Goal: Task Accomplishment & Management: Use online tool/utility

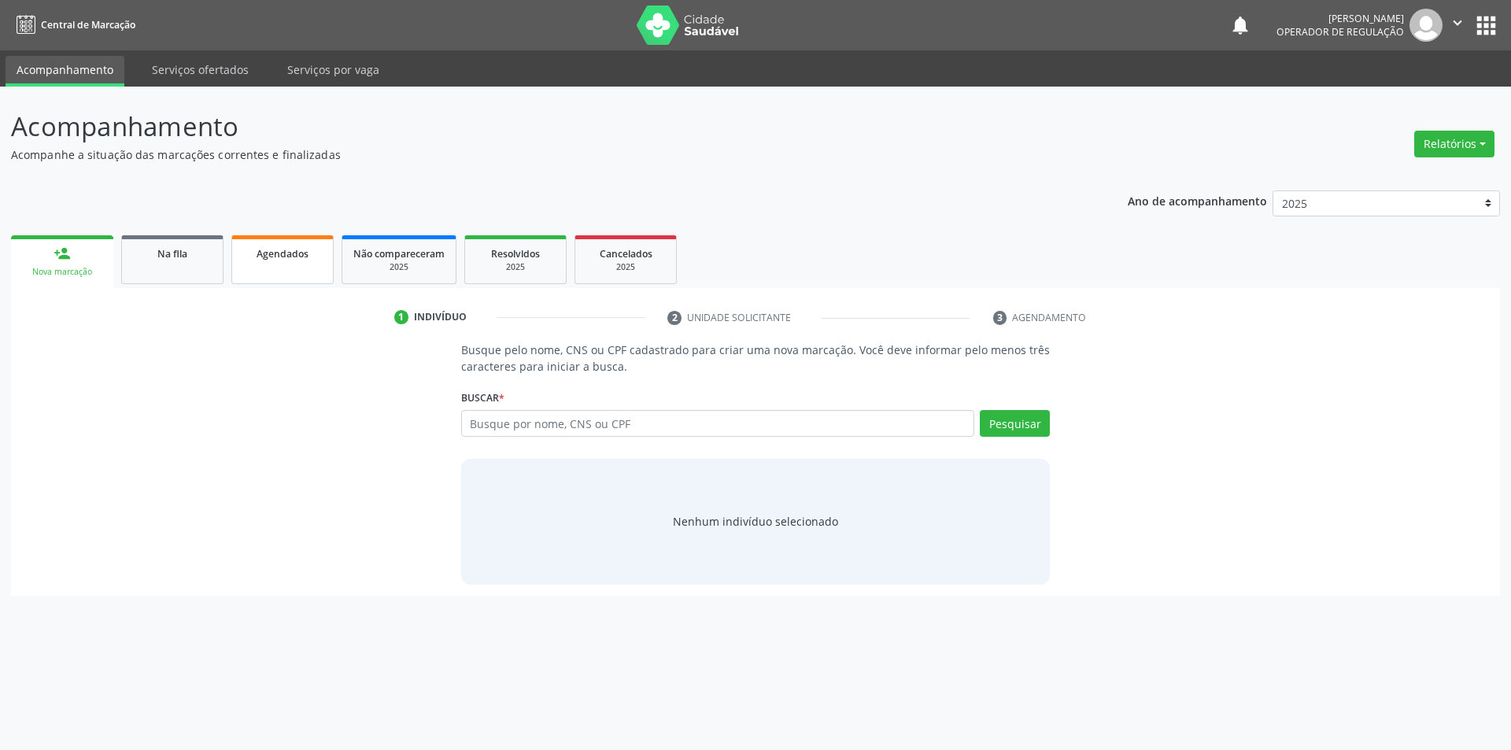
click at [308, 261] on link "Agendados" at bounding box center [282, 259] width 102 height 49
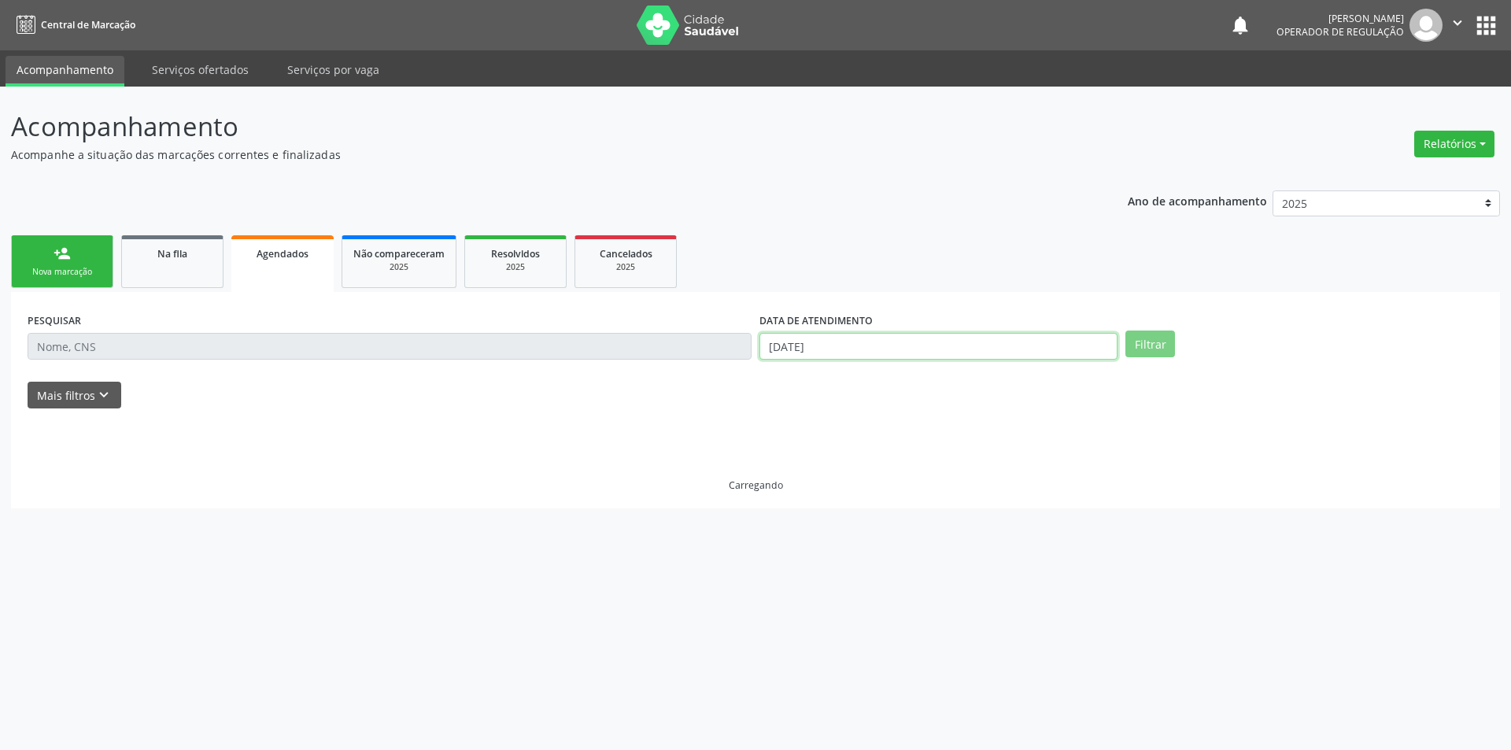
click at [873, 341] on input "[DATE]" at bounding box center [938, 346] width 358 height 27
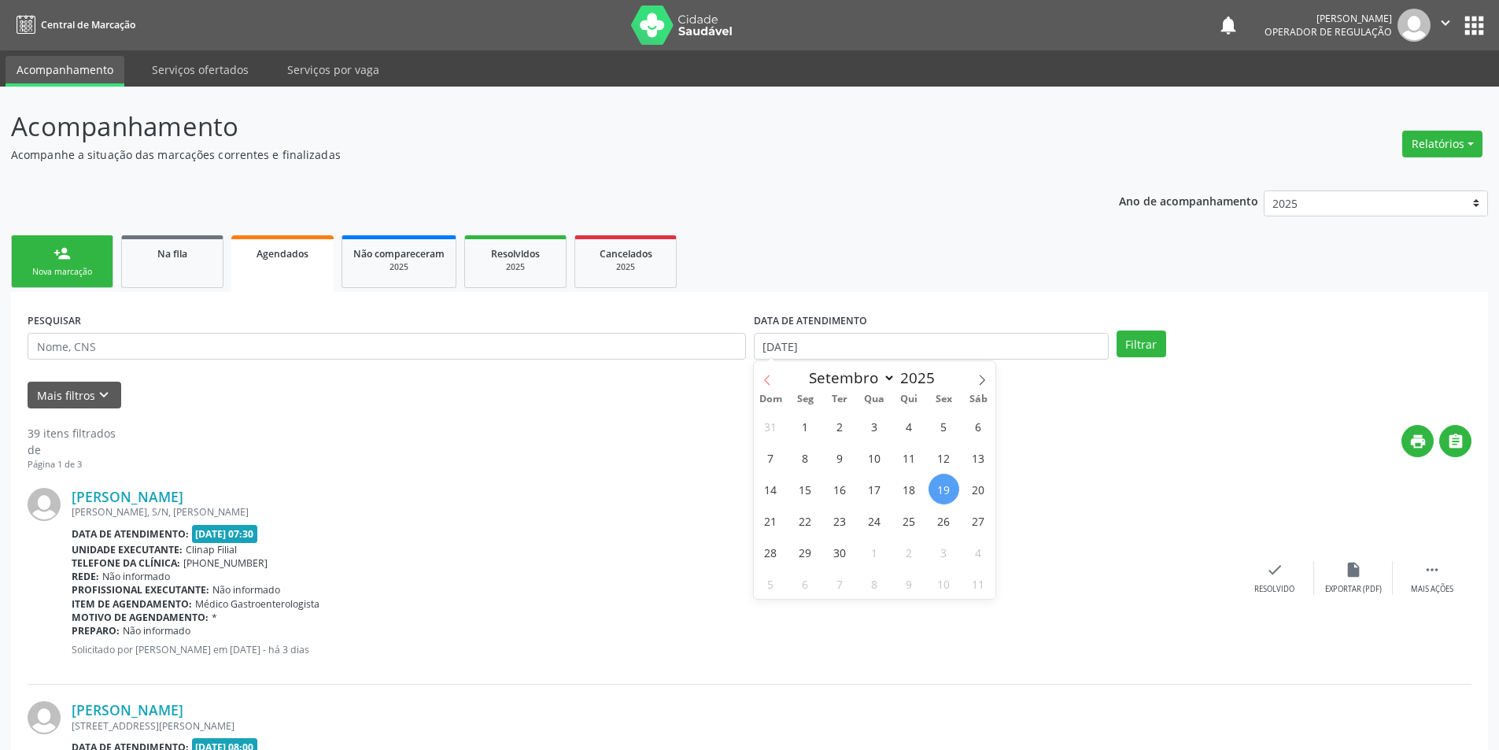
click at [766, 381] on icon at bounding box center [767, 380] width 11 height 11
select select "7"
click at [944, 434] on span "1" at bounding box center [944, 426] width 31 height 31
type input "[DATE]"
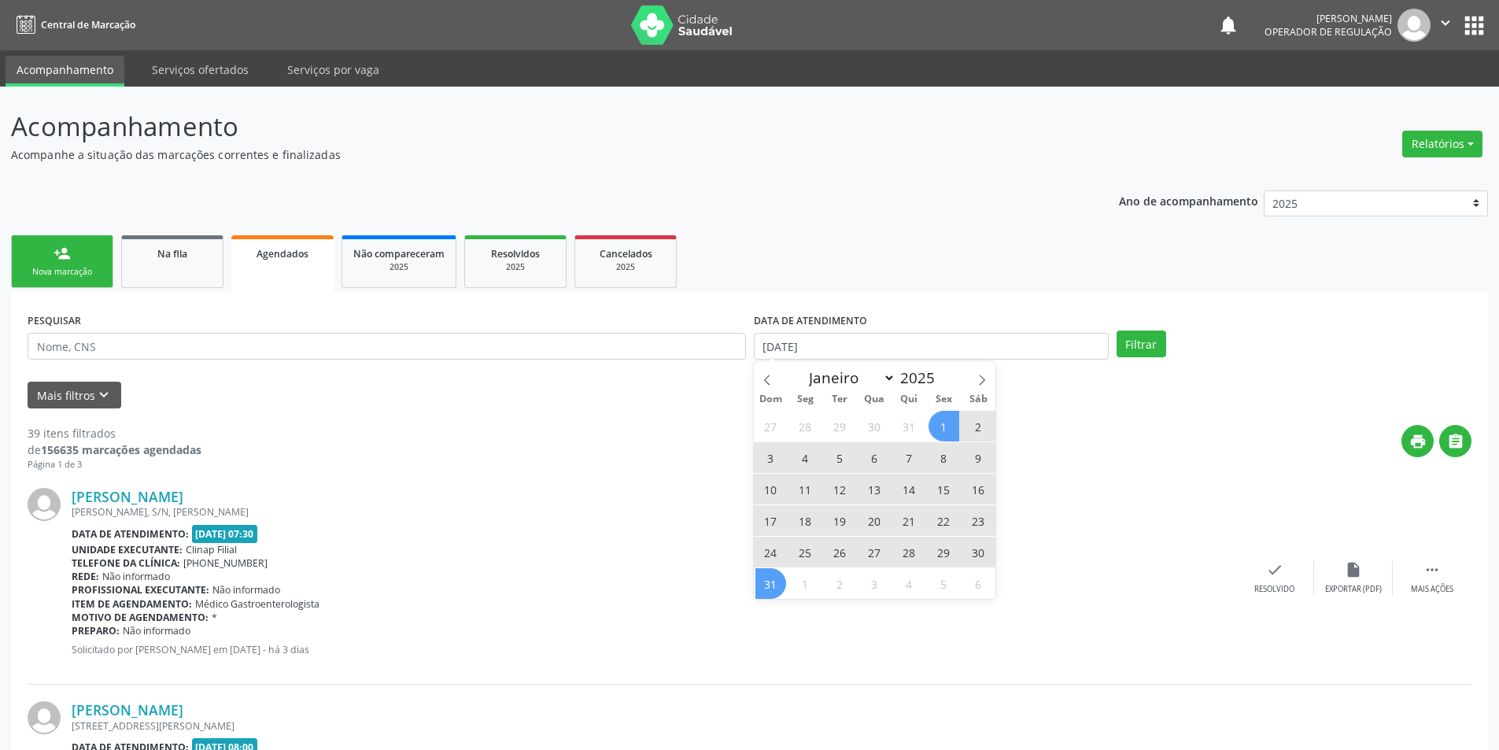
click at [779, 589] on span "31" at bounding box center [770, 583] width 31 height 31
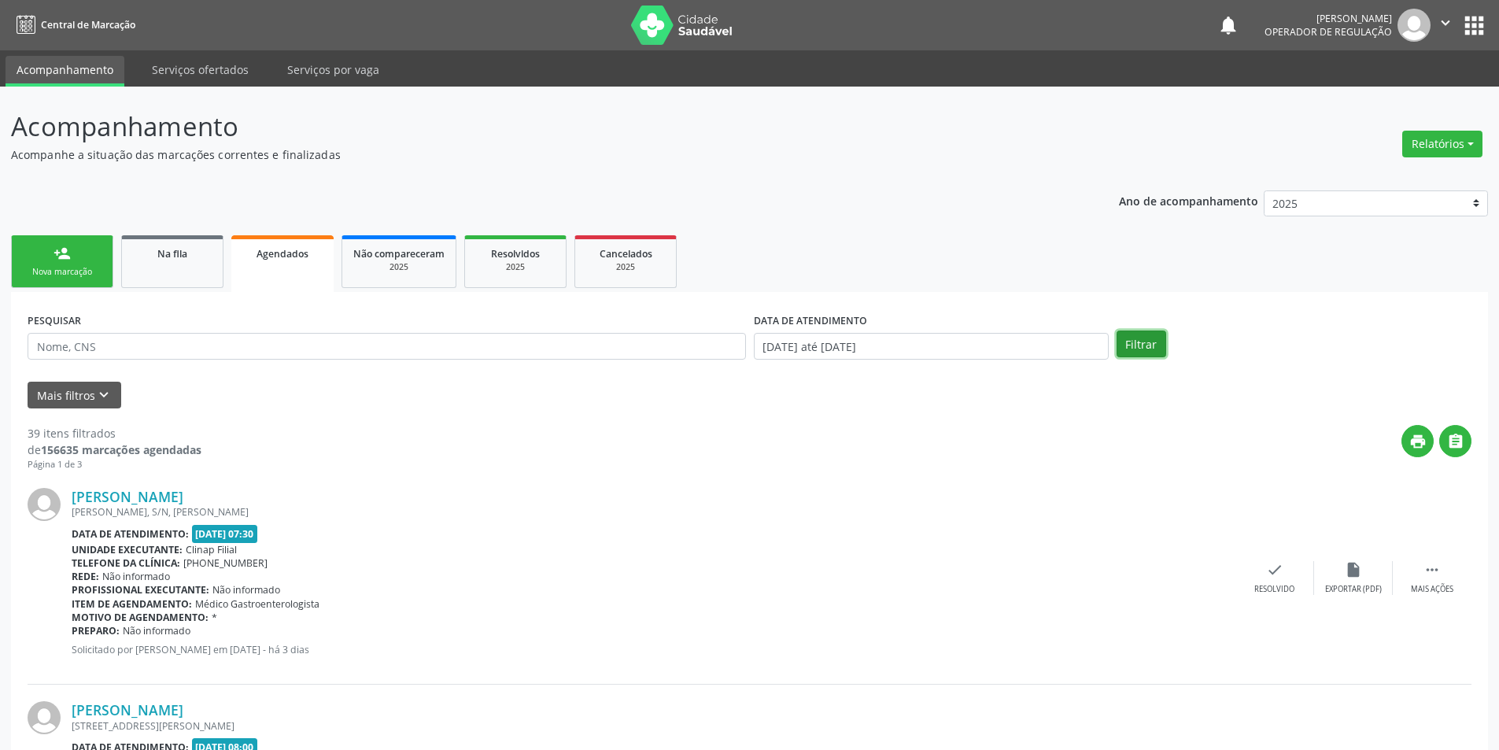
click at [1143, 355] on button "Filtrar" at bounding box center [1142, 344] width 50 height 27
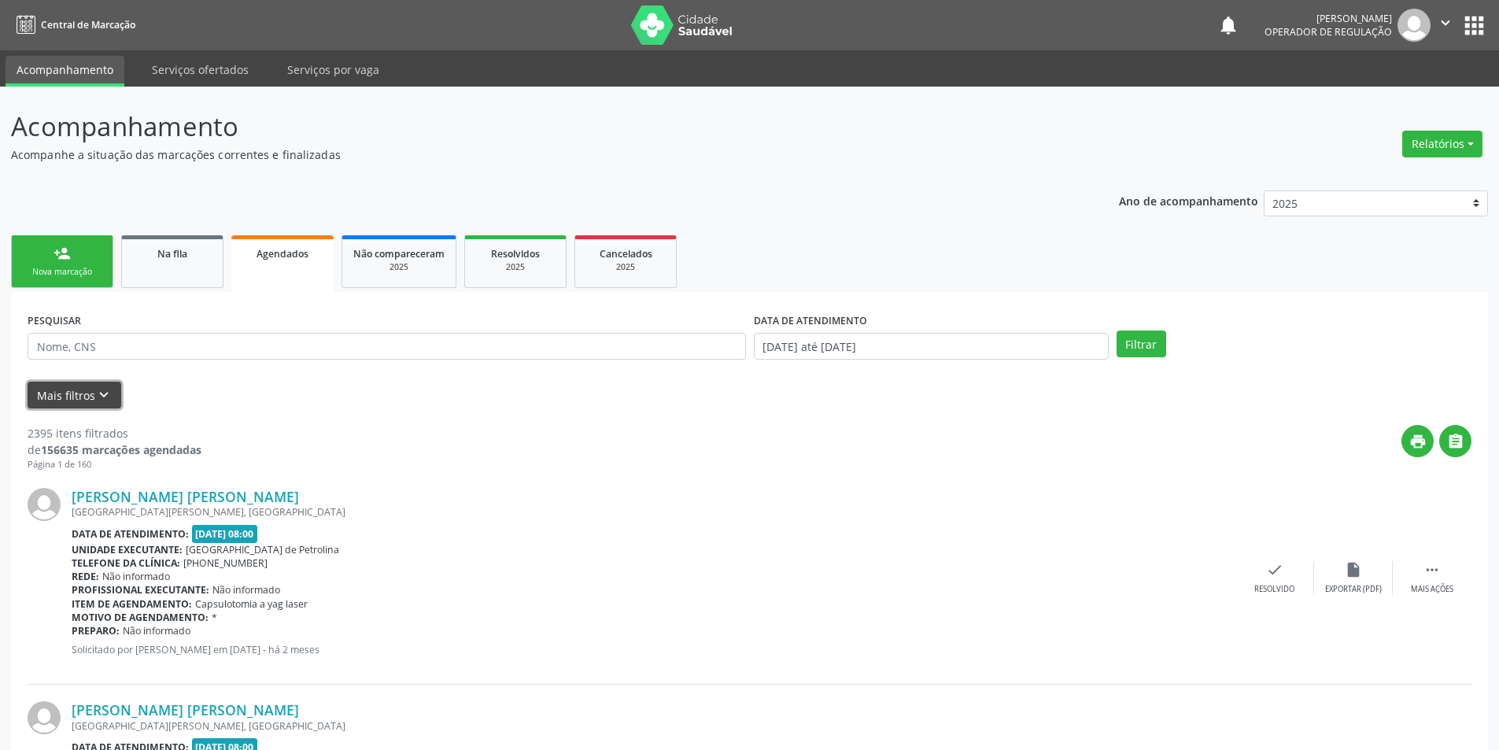
click at [81, 393] on button "Mais filtros keyboard_arrow_down" at bounding box center [75, 396] width 94 height 28
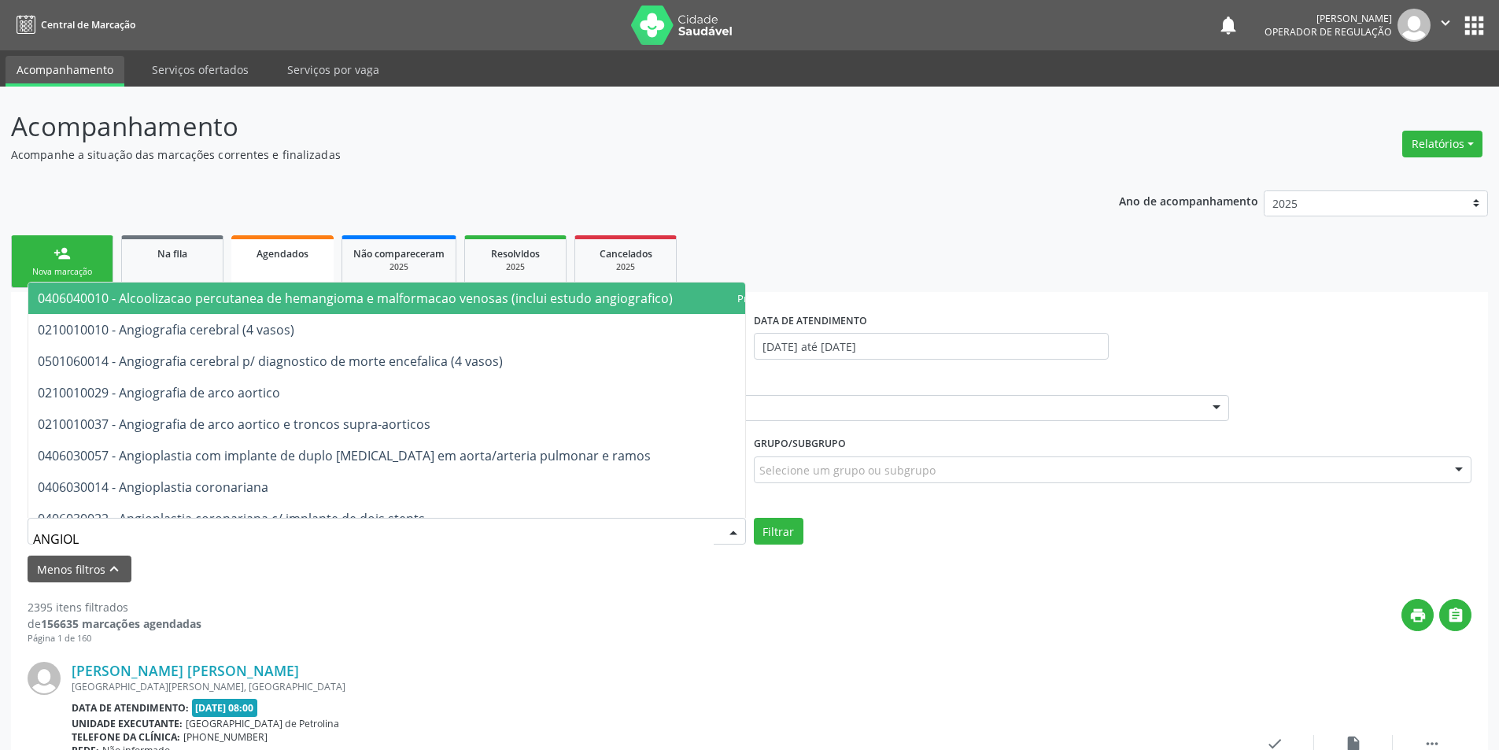
type input "ANGIOLO"
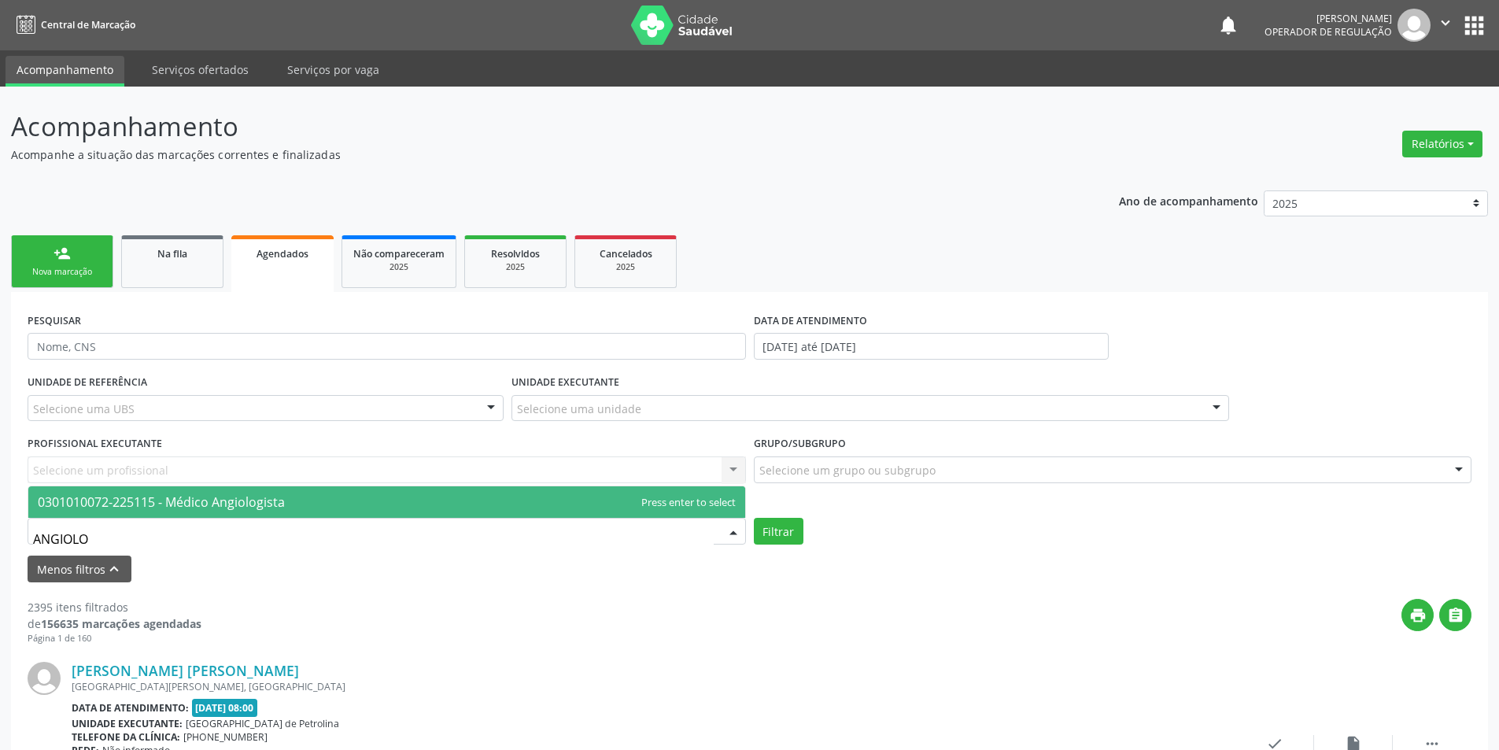
click at [111, 506] on span "0301010072-225115 - Médico Angiologista" at bounding box center [161, 501] width 247 height 17
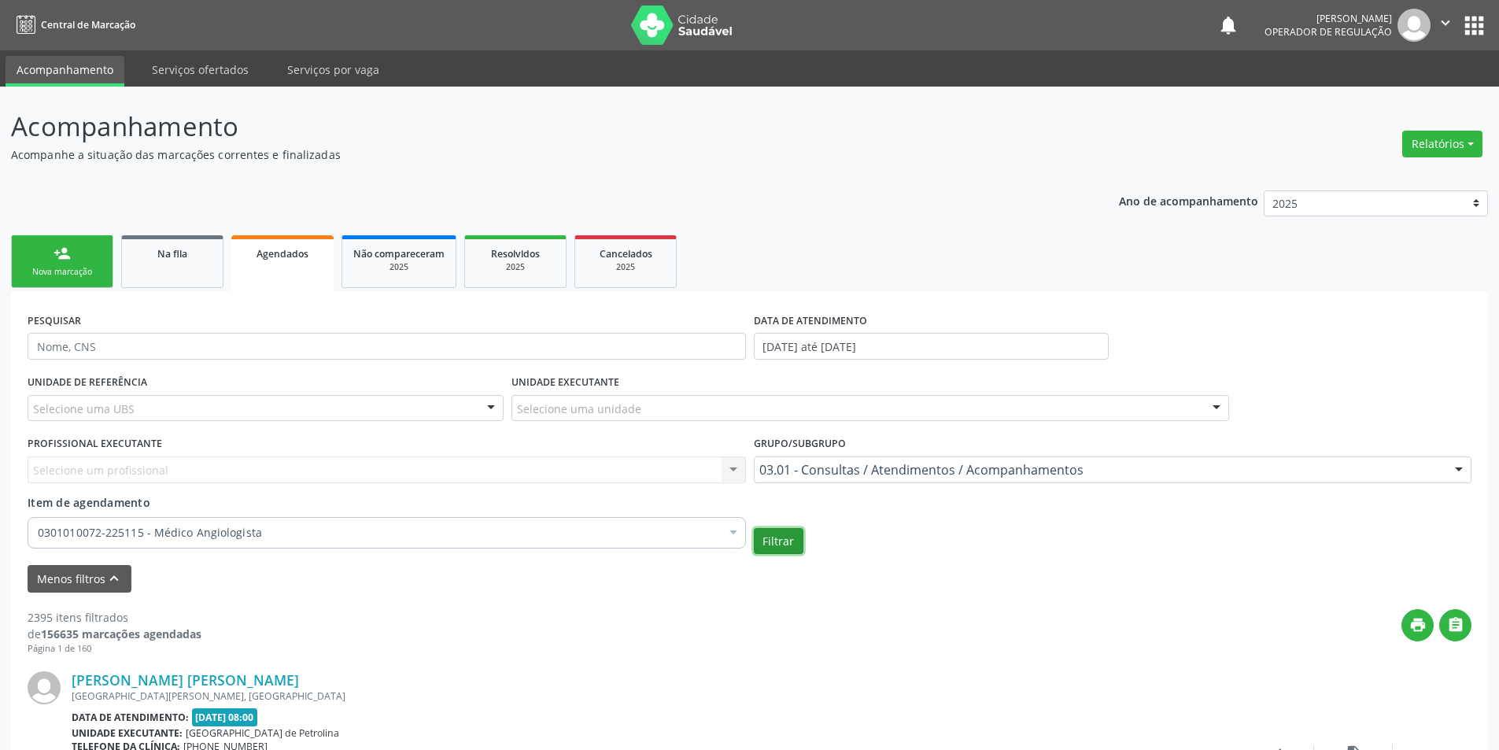
click at [788, 546] on button "Filtrar" at bounding box center [779, 541] width 50 height 27
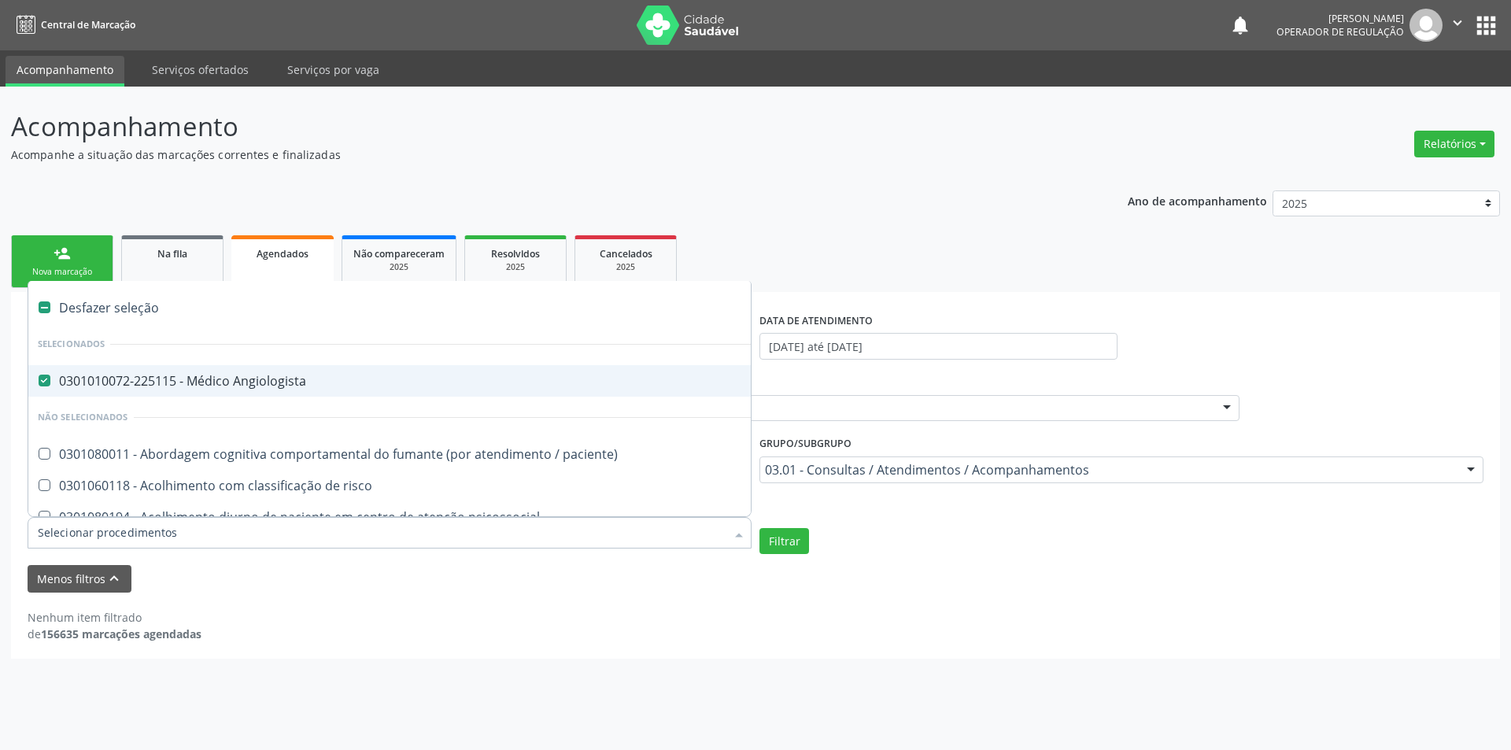
click at [84, 541] on div at bounding box center [390, 532] width 724 height 31
click at [42, 311] on label at bounding box center [45, 307] width 12 height 12
checkbox Angiologista "false"
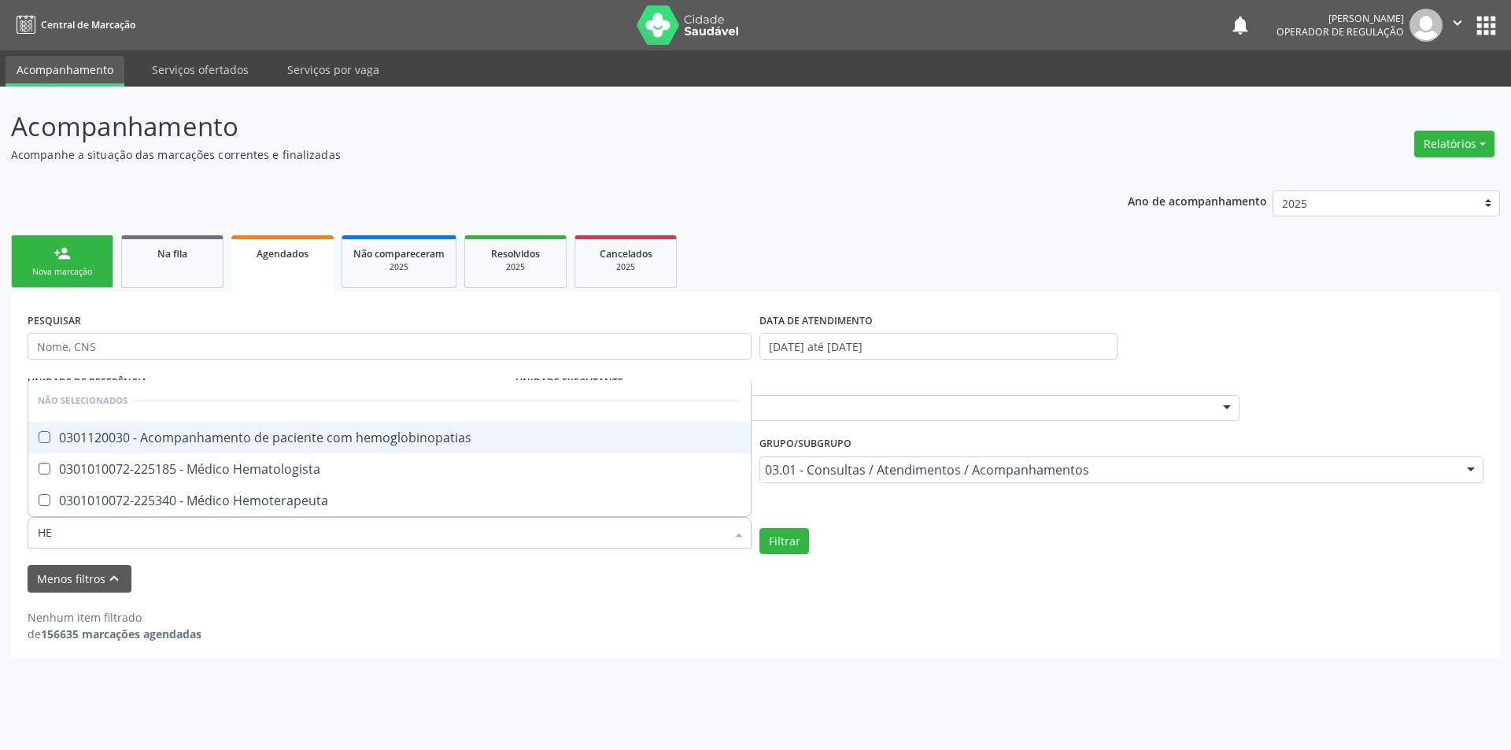
type input "HEM"
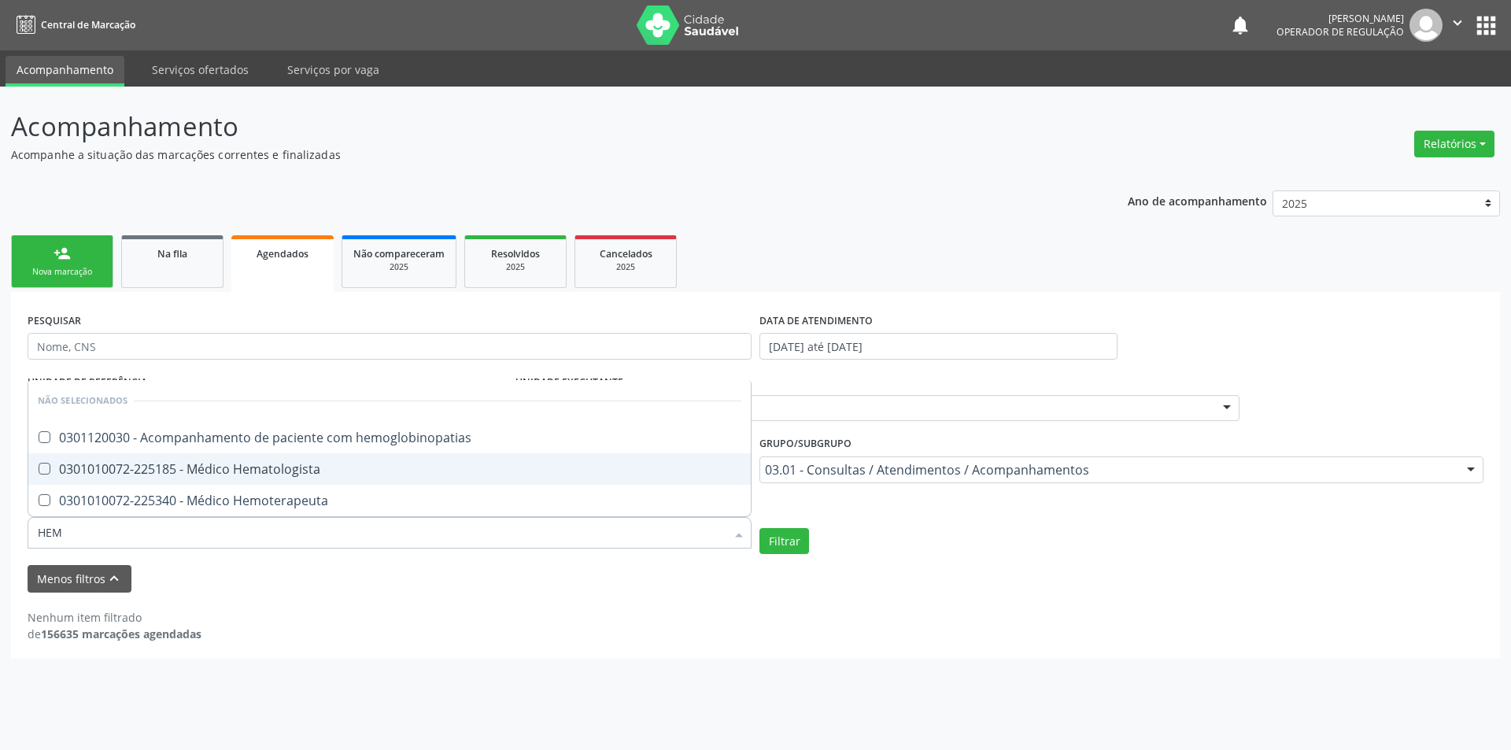
click at [109, 467] on div "0301010072-225185 - Médico Hematologista" at bounding box center [390, 469] width 704 height 13
checkbox Hematologista "true"
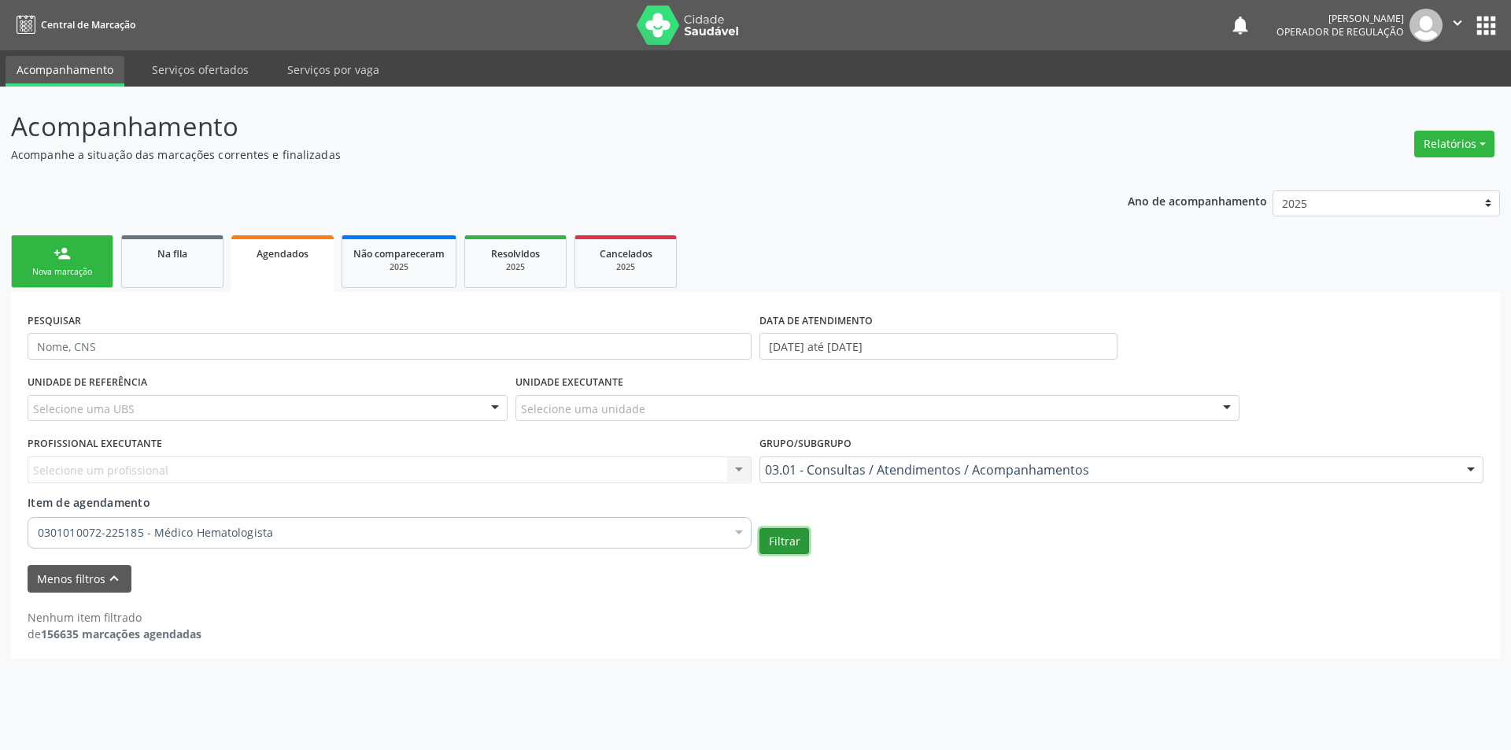
click at [782, 538] on button "Filtrar" at bounding box center [784, 541] width 50 height 27
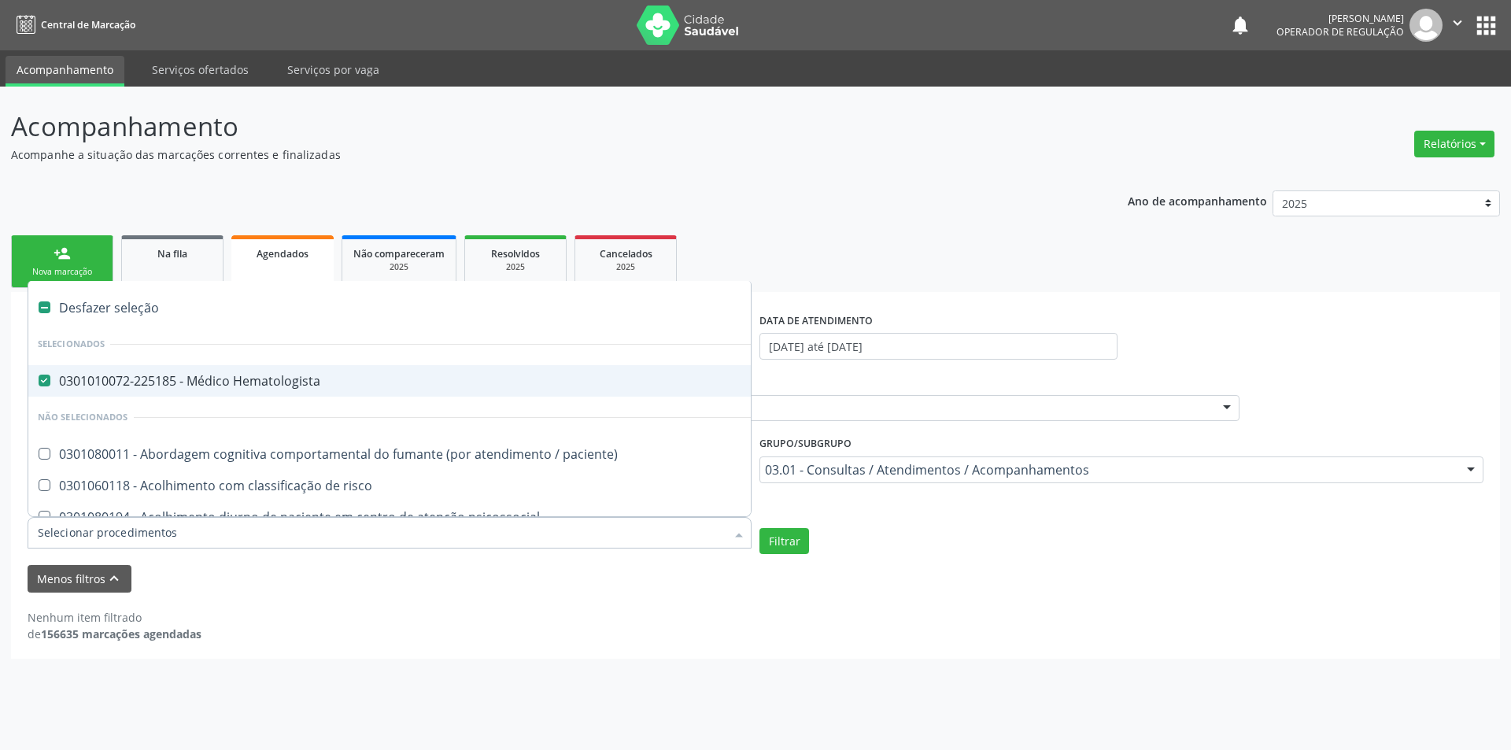
click at [46, 300] on div "Desfazer seleção" at bounding box center [859, 307] width 1663 height 31
checkbox Hematologista "false"
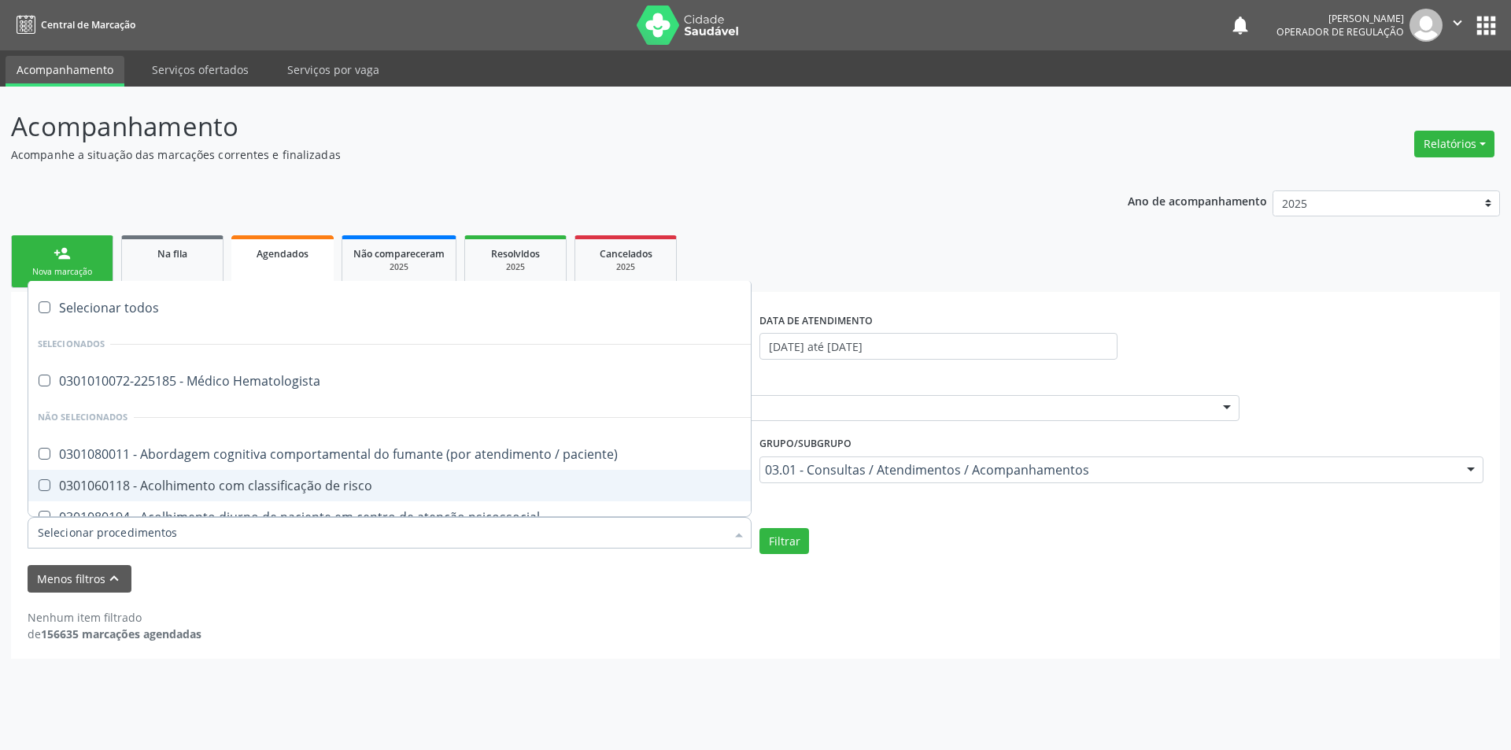
click at [98, 543] on input "Item de agendamento" at bounding box center [382, 532] width 688 height 31
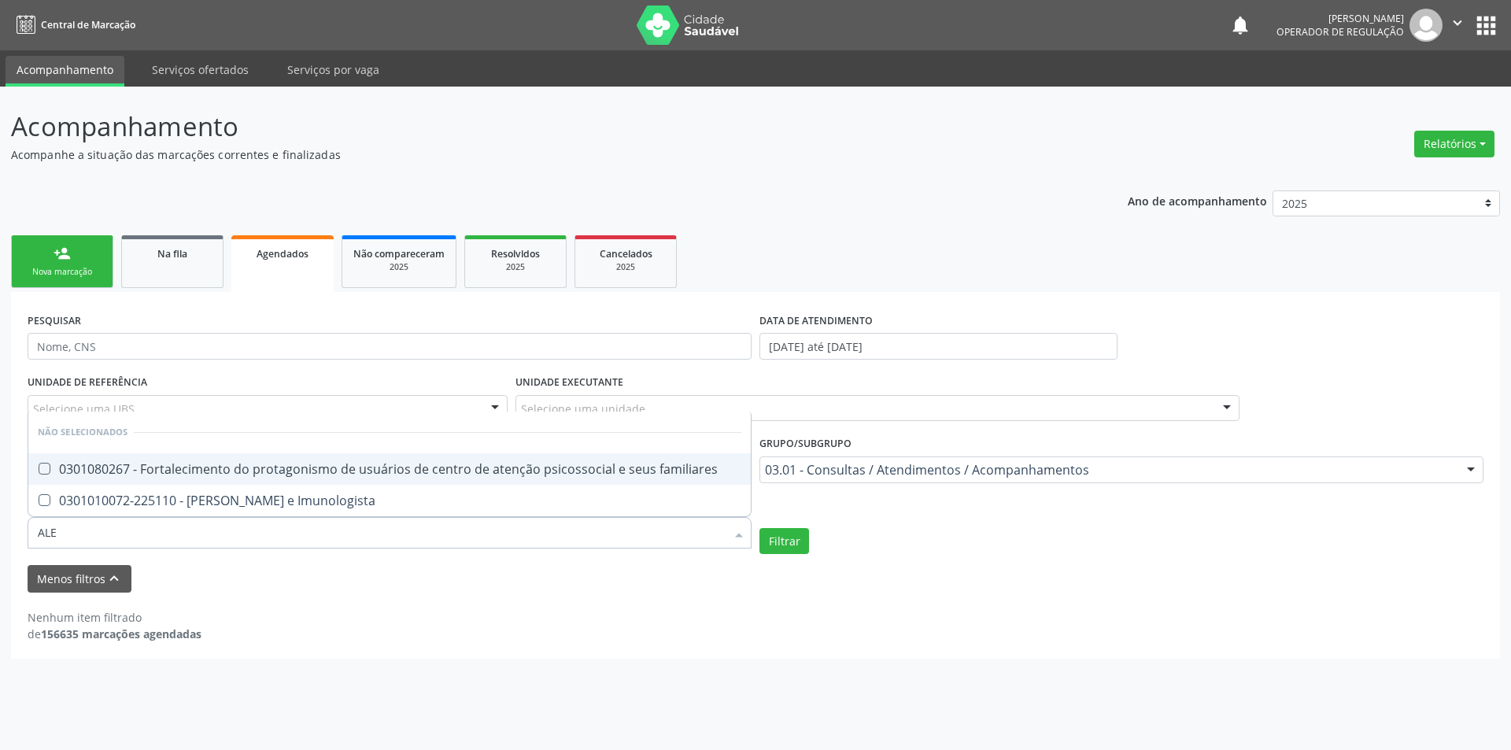
type input "ALER"
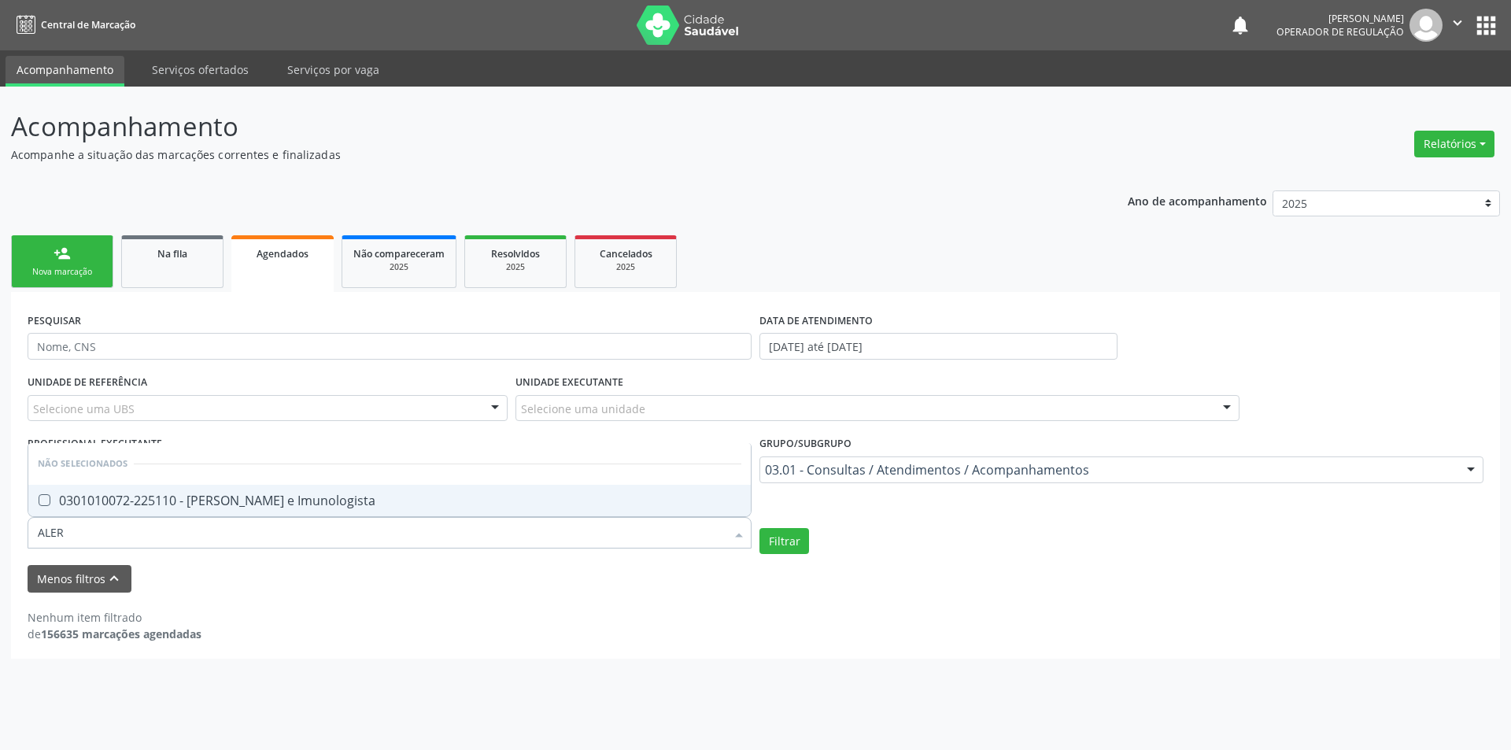
click at [175, 497] on div "0301010072-225110 - [PERSON_NAME] e Imunologista" at bounding box center [390, 500] width 704 height 13
checkbox Imunologista "true"
type input "ALER"
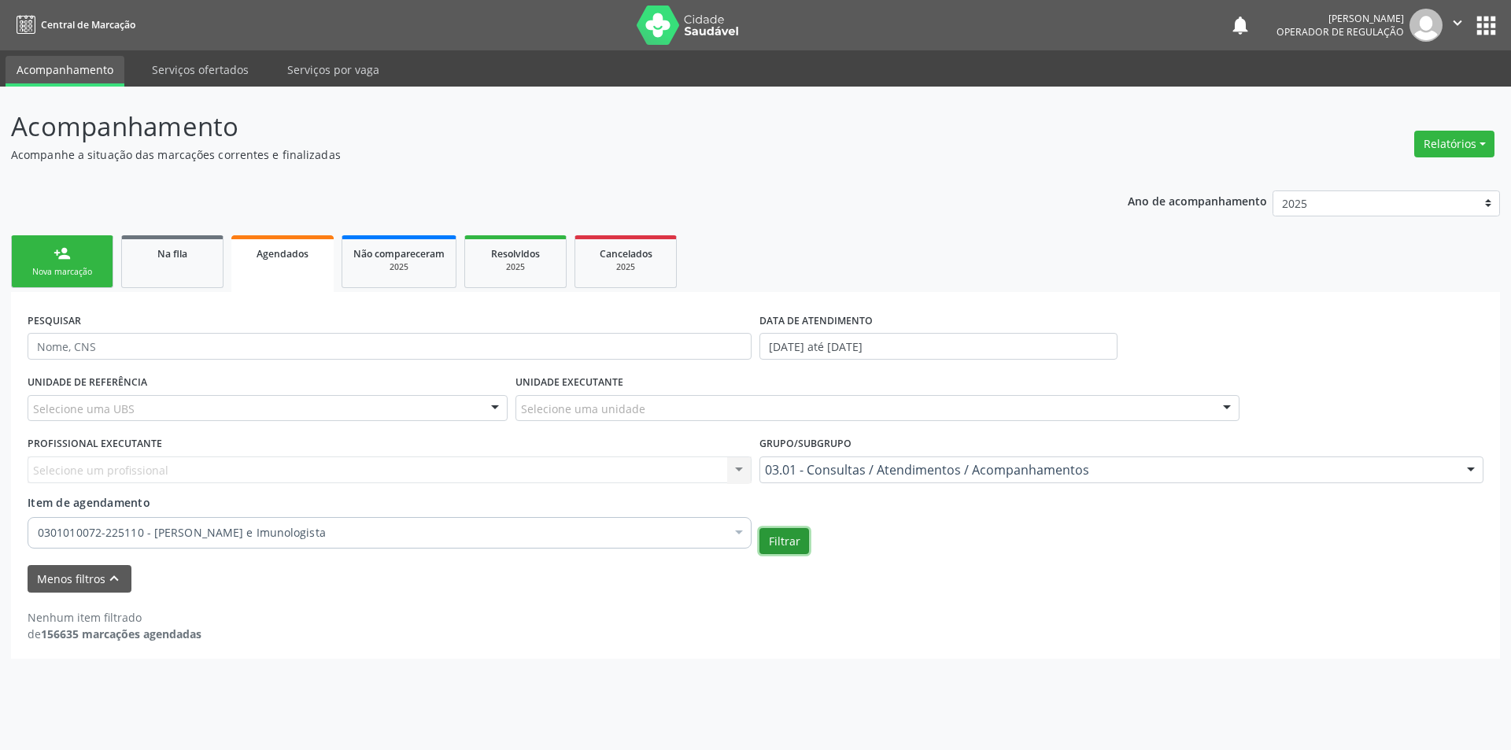
click at [777, 540] on button "Filtrar" at bounding box center [784, 541] width 50 height 27
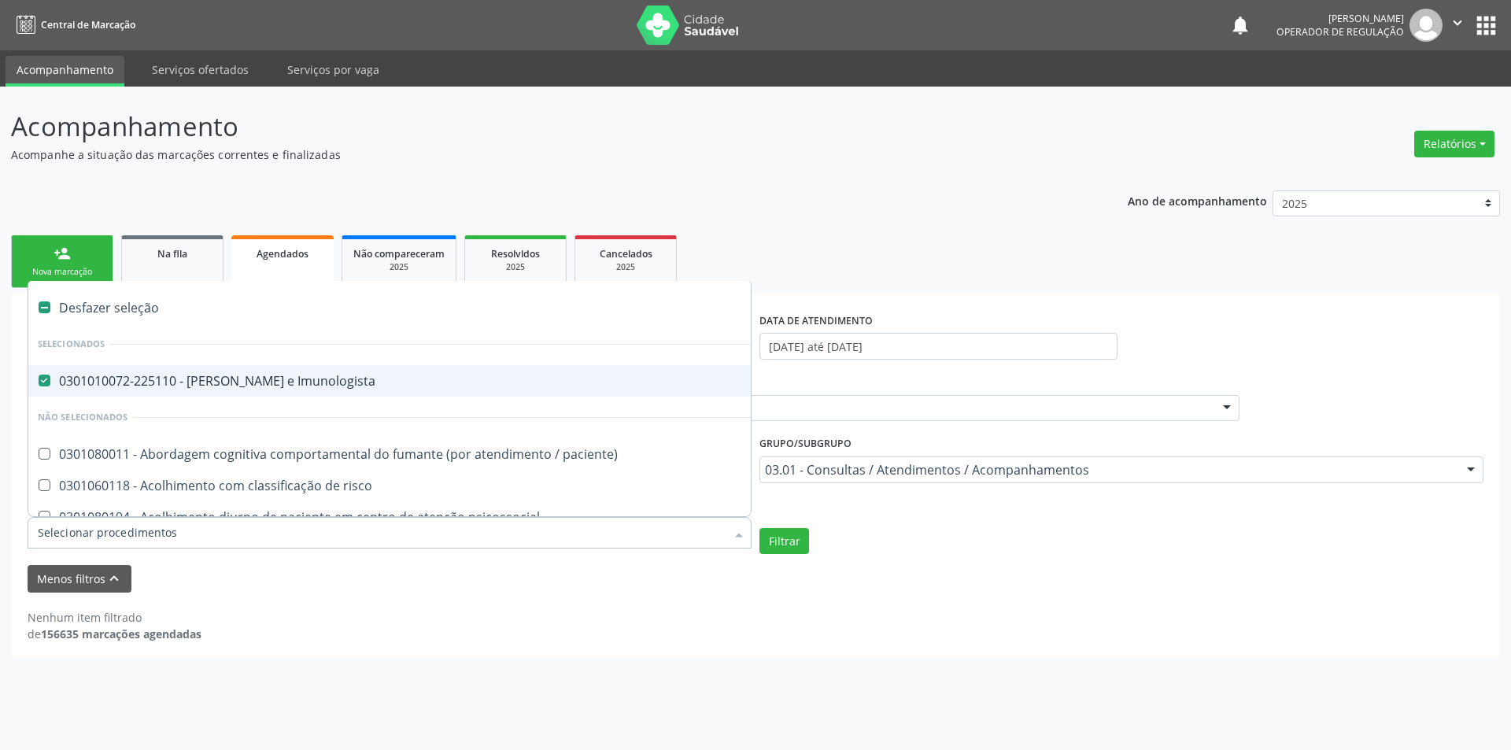
click at [39, 307] on label at bounding box center [45, 307] width 12 height 12
checkbox Imunologista "false"
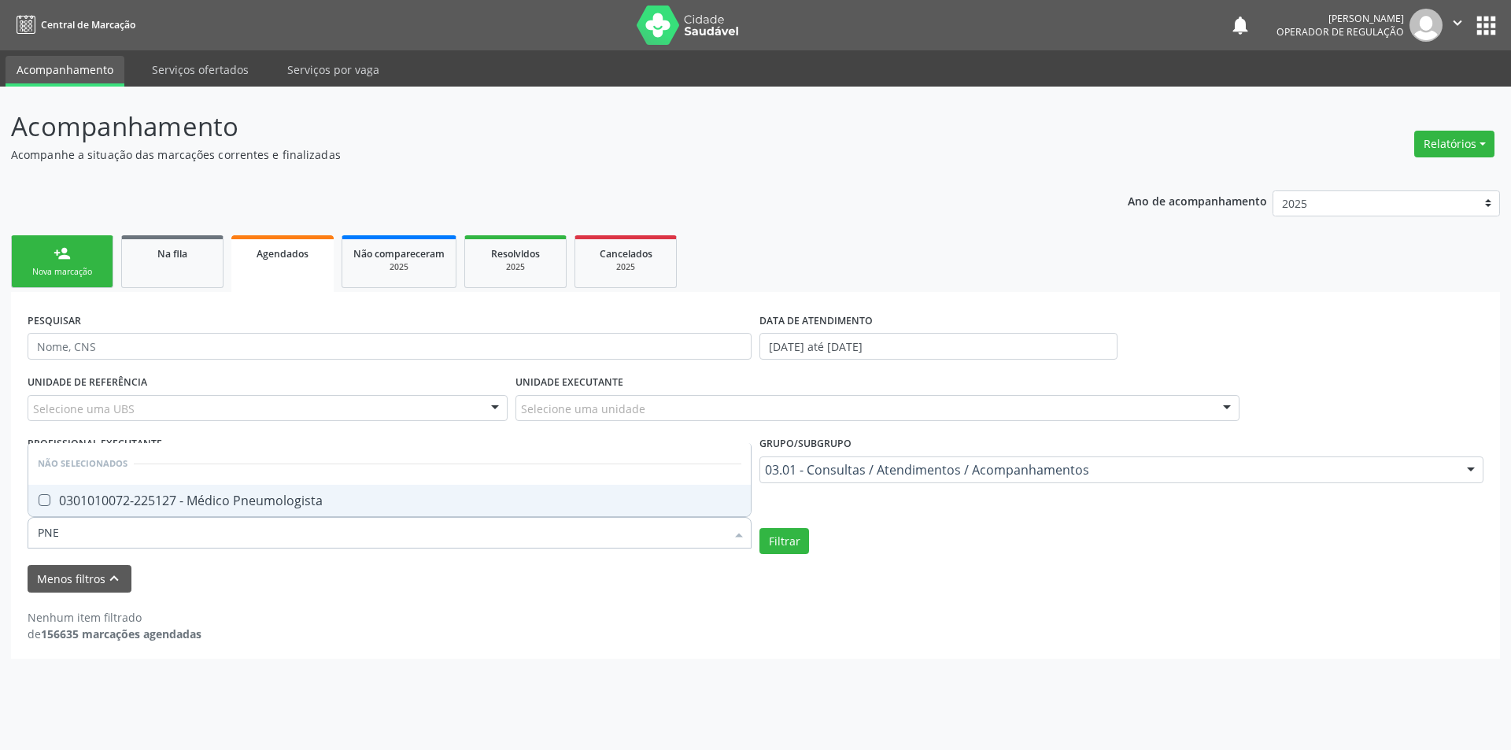
type input "PNEU"
click at [157, 501] on div "0301010072-225127 - Médico Pneumologista" at bounding box center [390, 500] width 704 height 13
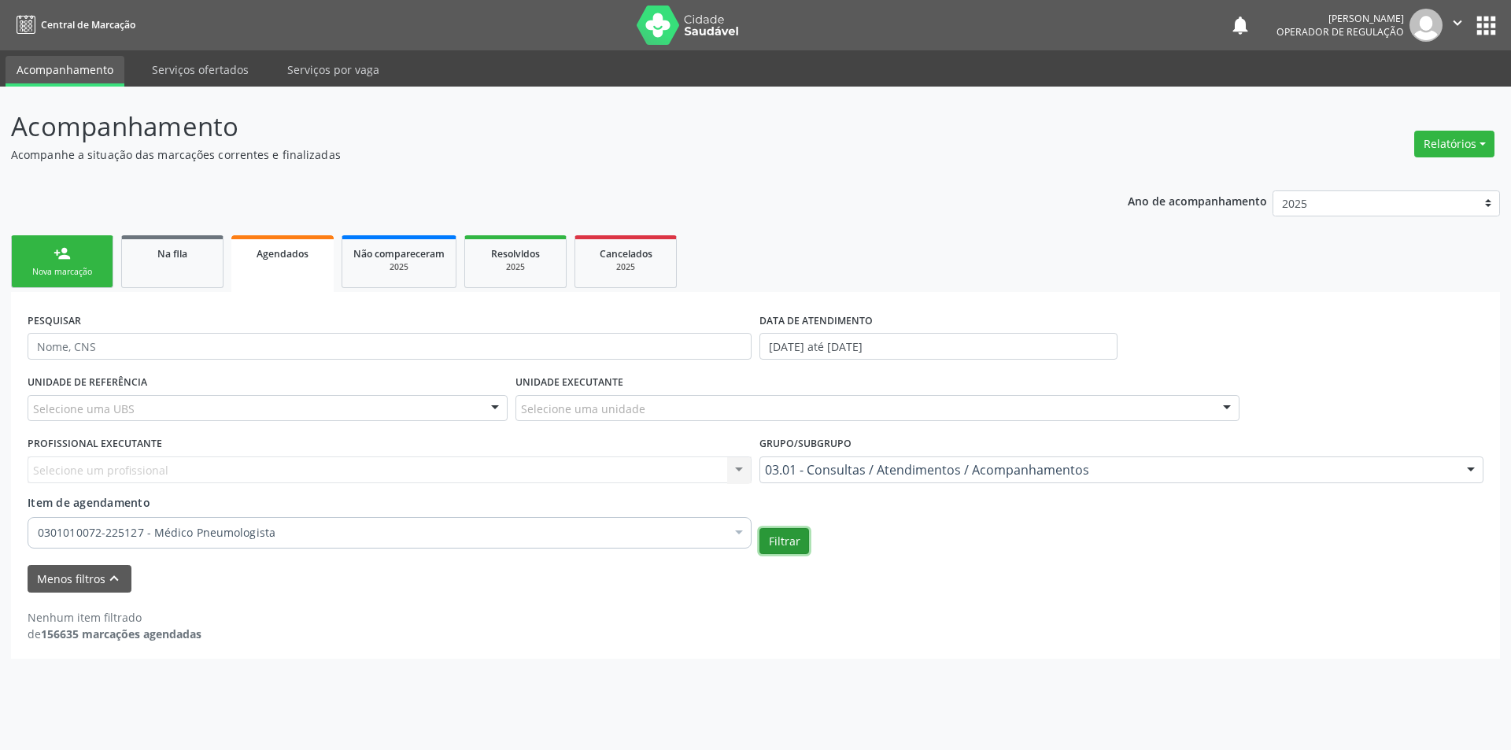
click at [798, 547] on button "Filtrar" at bounding box center [784, 541] width 50 height 27
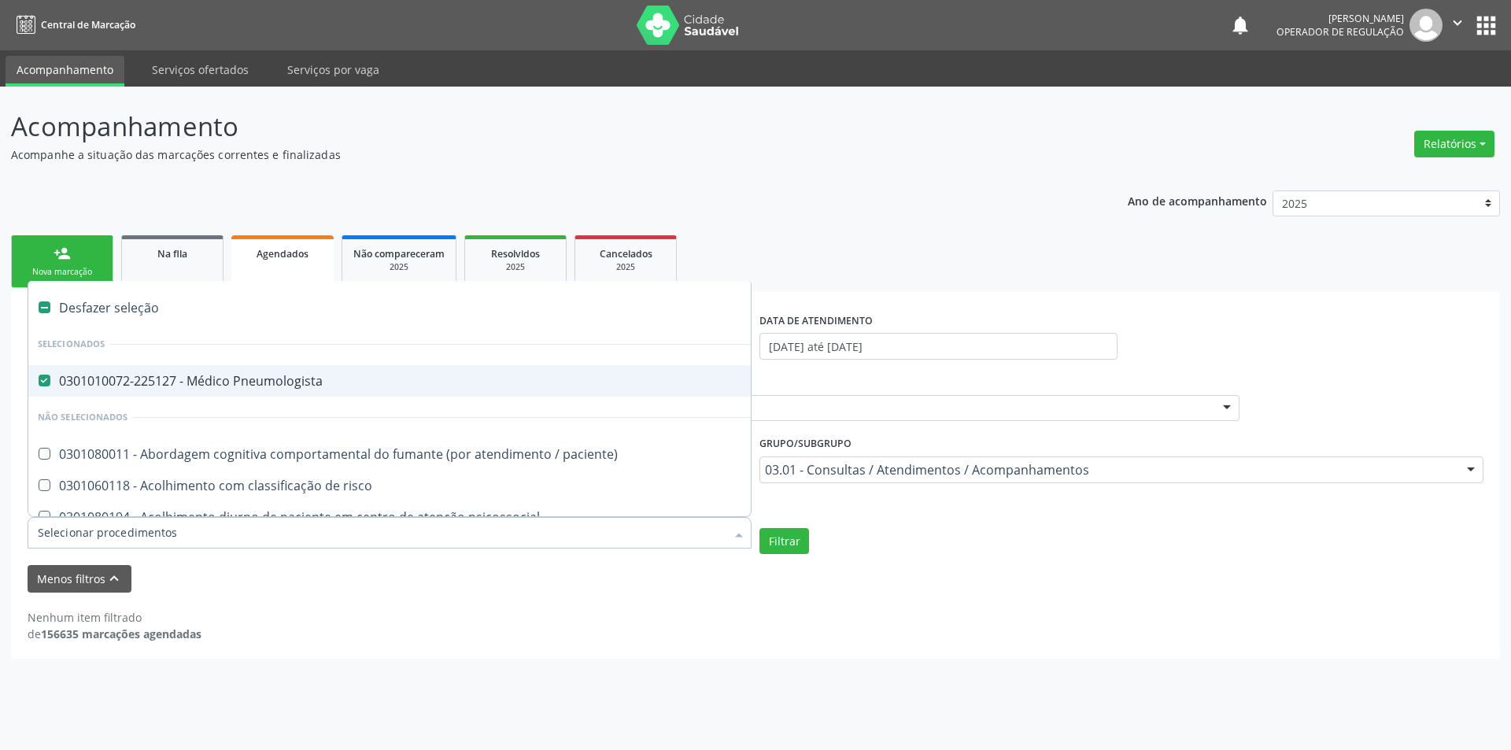
click at [71, 305] on div "Desfazer seleção" at bounding box center [859, 307] width 1663 height 31
checkbox Pneumologista "false"
